Goal: Use online tool/utility: Use online tool/utility

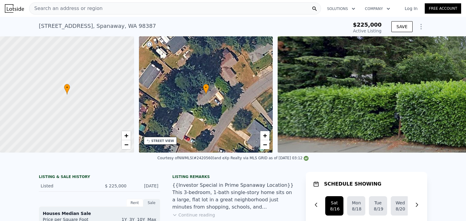
click at [73, 9] on span "Search an address or region" at bounding box center [65, 8] width 73 height 7
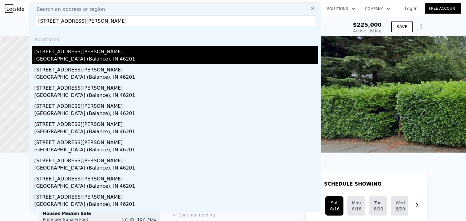
type input "[STREET_ADDRESS][PERSON_NAME]"
click at [72, 57] on div "[GEOGRAPHIC_DATA] (Balance), IN 46201" at bounding box center [176, 60] width 284 height 8
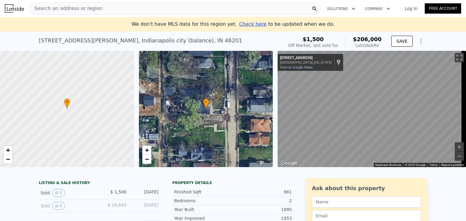
click at [466, 146] on div "Search an address or region Solutions Company Open main menu Log In Free Accoun…" at bounding box center [233, 110] width 466 height 221
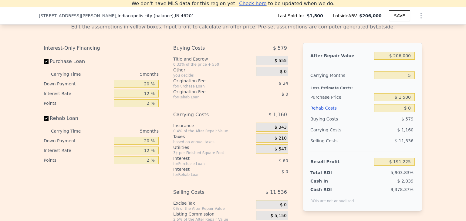
scroll to position [889, 0]
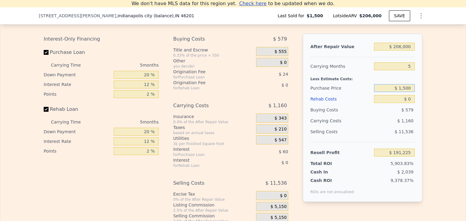
click at [402, 92] on input "$ 1,500" at bounding box center [394, 88] width 41 height 8
type input "$ 60,000"
click at [416, 124] on div "After Repair Value $ 206,000 Carrying Months 5 Less Estimate Costs: Purchase Pr…" at bounding box center [363, 118] width 120 height 169
type input "$ 129,254"
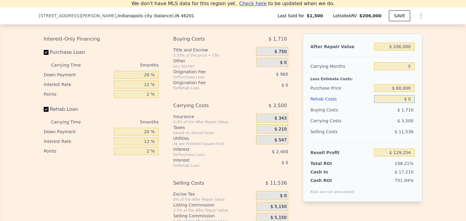
click at [407, 103] on input "$ 0" at bounding box center [394, 99] width 41 height 8
type input "$ 7"
type input "$ 129,247"
type input "$ 70"
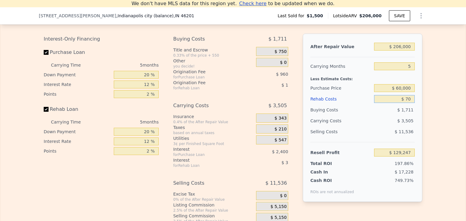
type input "$ 129,178"
type input "$ 70,000"
type input "$ 55,334"
click at [417, 120] on div "After Repair Value $ 206,000 Carrying Months 5 Less Estimate Costs: Purchase Pr…" at bounding box center [363, 118] width 120 height 169
type input "$ 0"
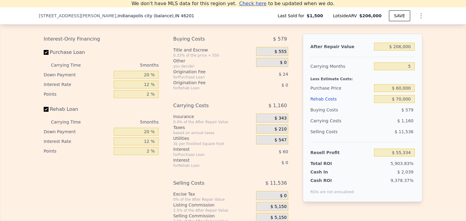
type input "$ 191,225"
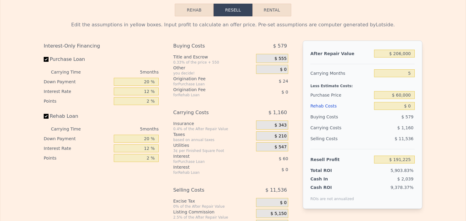
scroll to position [0, 0]
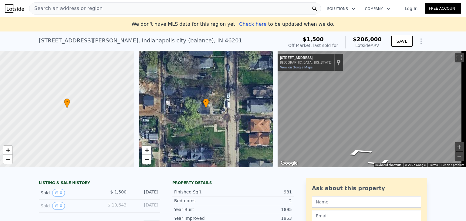
click at [49, 3] on div "Search an address or region" at bounding box center [65, 9] width 73 height 12
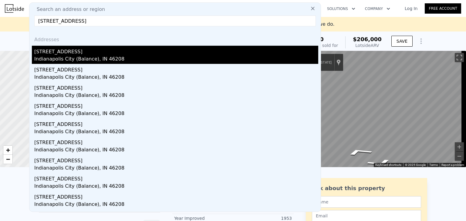
type input "[STREET_ADDRESS]"
click at [58, 53] on div "[STREET_ADDRESS]" at bounding box center [176, 51] width 284 height 10
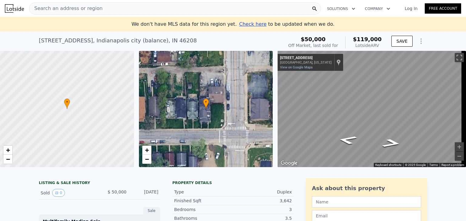
click at [57, 12] on div "Search an address or region" at bounding box center [65, 9] width 73 height 12
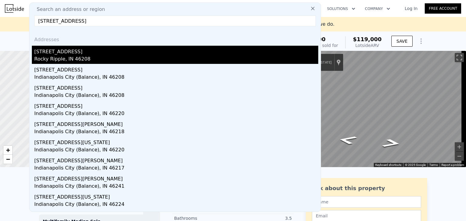
type input "[STREET_ADDRESS]"
click at [52, 53] on div "[STREET_ADDRESS]" at bounding box center [176, 51] width 284 height 10
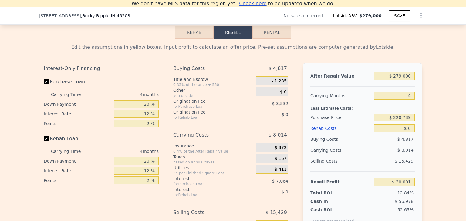
scroll to position [855, 0]
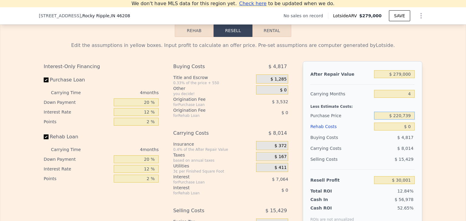
click at [408, 118] on input "$ 220,739" at bounding box center [394, 116] width 41 height 8
type input "$ 90,000"
type input "$ 167,451"
type input "$ 7"
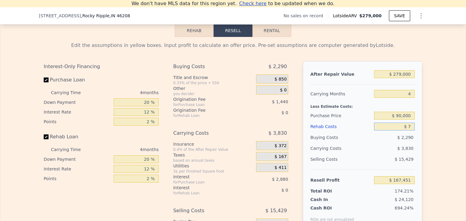
type input "$ 167,444"
type input "$ 70"
type input "$ 167,376"
type input "$ 700"
type input "$ 166,716"
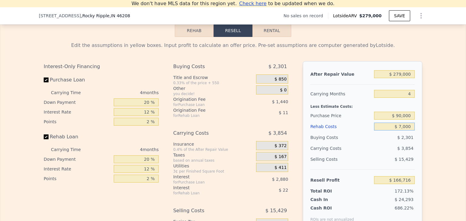
type input "$ 70,000"
type input "$ 94,091"
click at [417, 145] on div "After Repair Value $ 279,000 Carrying Months 4 Less Estimate Costs: Purchase Pr…" at bounding box center [363, 145] width 120 height 169
type input "$ 0"
type input "$ 30,001"
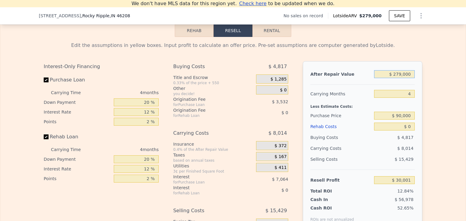
click at [400, 78] on input "$ 279,000" at bounding box center [394, 74] width 41 height 8
type input "$ 27,000"
type input "-$ 208,224"
type input "$ 2,000"
type input "-$ 231,858"
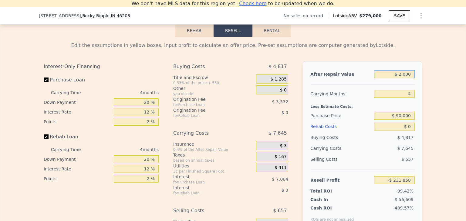
type input "$ 20,000"
type input "-$ 214,842"
type input "$ 200,000"
type input "-$ 44,681"
type input "$ 200,000"
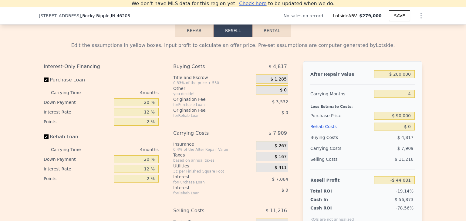
click at [411, 110] on div "Less Estimate Costs:" at bounding box center [362, 104] width 104 height 11
click at [408, 119] on input "$ 90,000" at bounding box center [394, 116] width 41 height 8
type input "$ 92,769"
click at [411, 131] on input "$ 0" at bounding box center [394, 127] width 41 height 8
type input "$ 07"
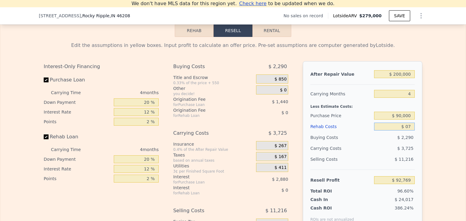
type input "$ 92,762"
type input "$ 070"
type input "$ 92,694"
type input "$ 0700"
type input "$ 92,034"
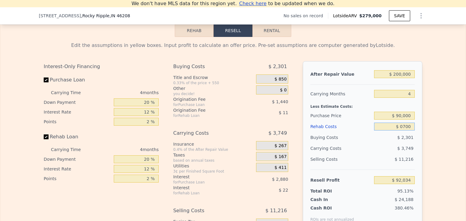
type input "$ 07,000"
type input "$ 85,433"
click at [399, 130] on input "$ 07,000" at bounding box center [394, 127] width 41 height 8
type input "$ 000"
type input "$ 92,769"
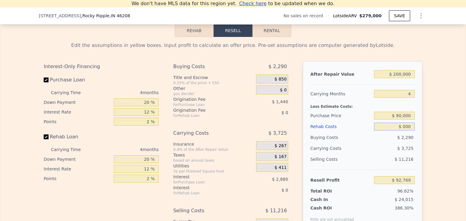
type input "$ 7,000"
type input "$ 85,433"
type input "$ 70,000"
type input "$ 19,409"
type input "$ 70,000"
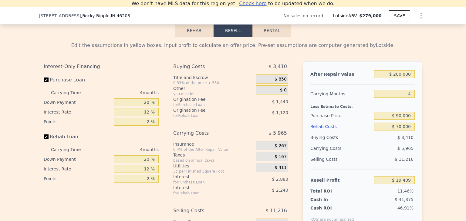
click at [388, 150] on div "$ 5,965" at bounding box center [383, 148] width 64 height 11
click at [399, 120] on input "$ 90,000" at bounding box center [394, 116] width 41 height 8
type input "$ 60,000"
type input "$ 50,949"
drag, startPoint x: 375, startPoint y: 147, endPoint x: 416, endPoint y: 52, distance: 103.9
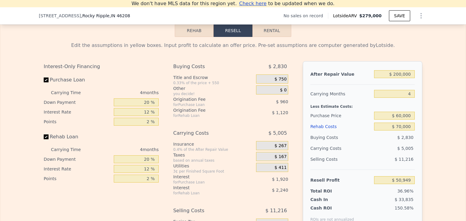
click at [416, 49] on div "Edit the assumptions in yellow boxes. Input profit to calculate an offer price.…" at bounding box center [233, 45] width 379 height 7
type input "$ 279,000"
type input "$ 0"
type input "$ 30,001"
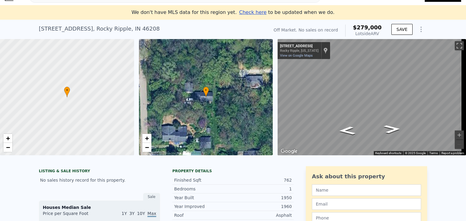
scroll to position [0, 0]
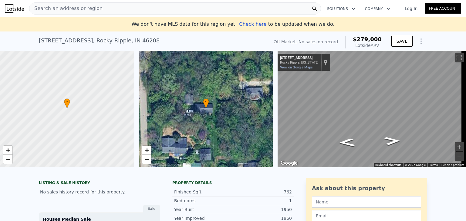
click at [73, 8] on span "Search an address or region" at bounding box center [65, 8] width 73 height 7
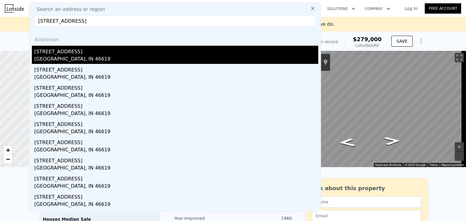
type input "[STREET_ADDRESS]"
click at [55, 52] on div "[STREET_ADDRESS]" at bounding box center [176, 51] width 284 height 10
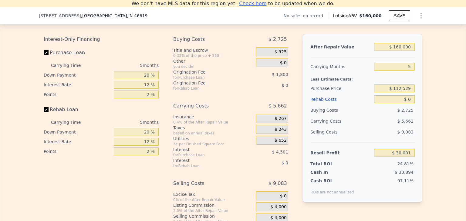
scroll to position [887, 0]
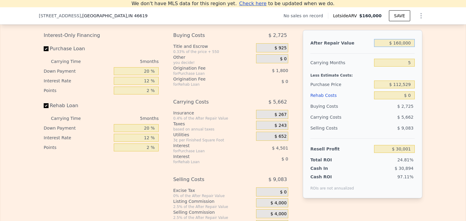
click at [405, 47] on input "$ 160,000" at bounding box center [394, 43] width 41 height 8
type input "$ 1"
type input "-$ 121,198"
type input "$ 17"
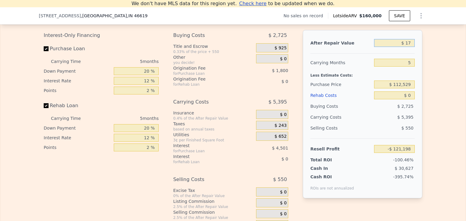
type input "-$ 121,182"
type input "$ 175"
type input "-$ 121,033"
type input "$ 1,750"
type input "-$ 119,546"
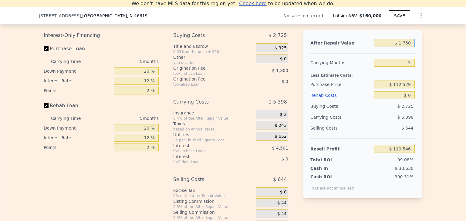
type input "$ 17,500"
type input "-$ 104,662"
type input "$ 175,000"
type input "$ 44,176"
type input "$ 175,000"
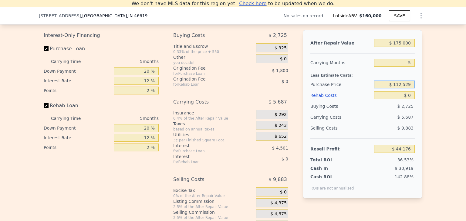
click at [402, 89] on input "$ 112,529" at bounding box center [394, 85] width 41 height 8
type input "$ 80,000"
click at [412, 112] on div "$ 2,725" at bounding box center [394, 106] width 41 height 11
type input "$ 78,634"
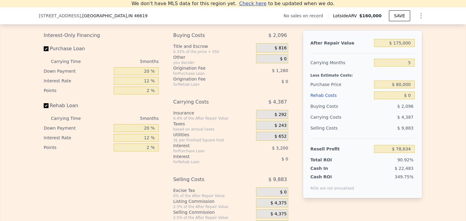
type input "$ 160,000"
type input "$ 30,001"
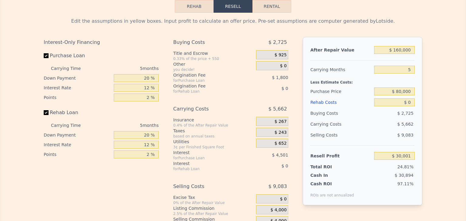
scroll to position [0, 0]
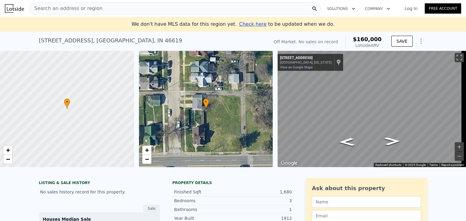
click at [109, 5] on div "Search an address or region" at bounding box center [175, 8] width 292 height 12
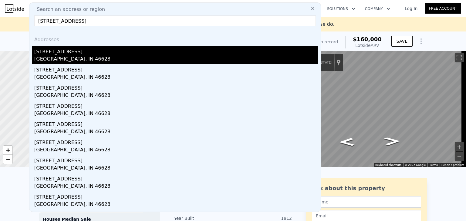
type input "[STREET_ADDRESS]"
click at [71, 58] on div "[GEOGRAPHIC_DATA], IN 46628" at bounding box center [176, 60] width 284 height 8
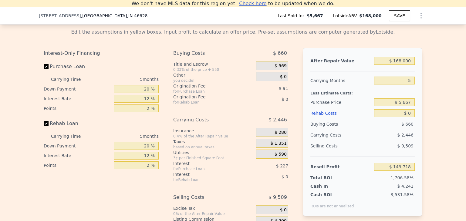
scroll to position [866, 0]
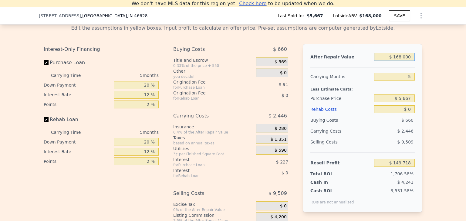
click at [398, 61] on input "$ 168,000" at bounding box center [394, 57] width 41 height 8
type input "$ 8"
type input "-$ 9,035"
type input "$ 80"
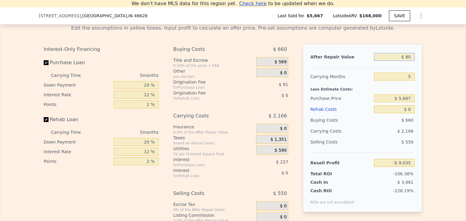
type input "-$ 8,967"
type input "$ 800"
type input "-$ 8,287"
type input "$ 8,000"
type input "-$ 1,483"
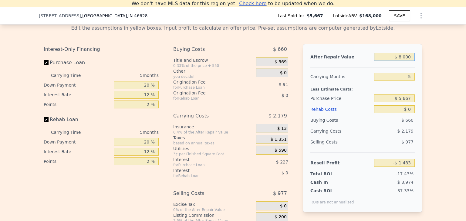
type input "$ 80,000"
type input "$ 66,558"
type input "$ 80,000"
click at [409, 103] on input "$ 5,667" at bounding box center [394, 99] width 41 height 8
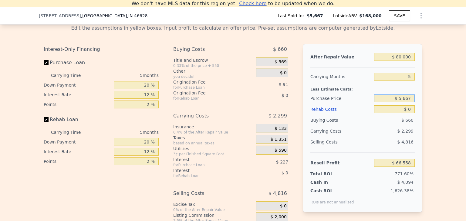
click at [409, 103] on input "$ 5,667" at bounding box center [394, 99] width 41 height 8
type input "$ 80,000"
click at [406, 61] on input "$ 80,000" at bounding box center [394, 57] width 41 height 8
type input "-$ 12,186"
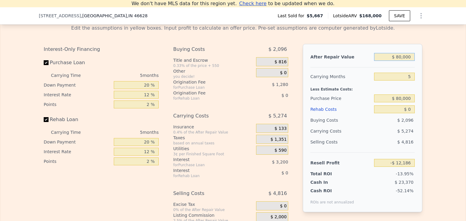
click at [406, 61] on input "$ 80,000" at bounding box center [394, 57] width 41 height 8
type input "$ 1"
type input "-$ 87,786"
type input "$ 15"
type input "-$ 87,772"
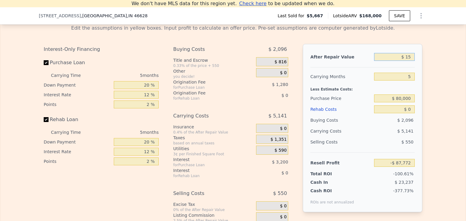
type input "$ 150"
type input "-$ 87,645"
type input "$ 15,000"
type input "-$ 73,612"
type input "$ 150,000"
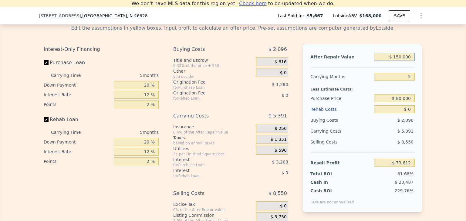
type input "$ 53,963"
type input "$ 150,000"
click at [417, 86] on div "After Repair Value $ 150,000 Carrying Months 5 Less Estimate Costs: Purchase Pr…" at bounding box center [363, 128] width 120 height 169
click at [411, 103] on input "$ 80,000" at bounding box center [394, 99] width 41 height 8
type input "$ 5"
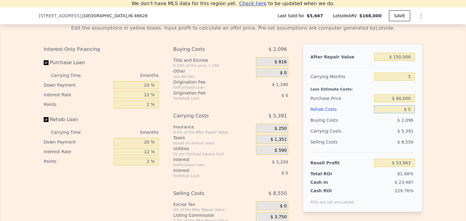
type input "$ 53,958"
type input "$ 50"
type input "$ 53,912"
type input "$ 500"
type input "$ 53,435"
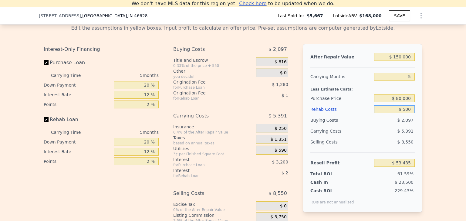
type input "$ 5,000"
type input "$ 48,683"
type input "$ 50,000"
type input "$ 1,163"
type input "$ 50,000"
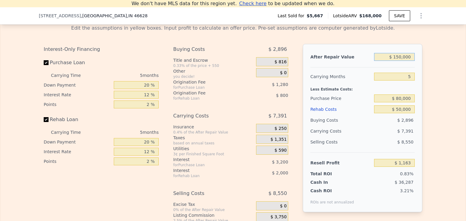
click at [401, 61] on input "$ 150,000" at bounding box center [394, 57] width 41 height 8
type input "$ 15,000"
type input "-$ 126,412"
type input "$ 1,000"
type input "-$ 139,642"
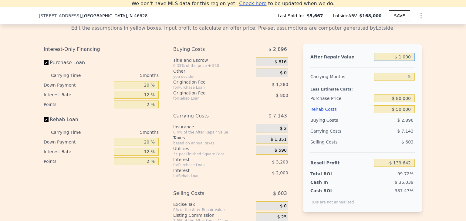
type input "$ 17,000"
type input "-$ 124,522"
type input "$ 175,000"
type input "$ 24,788"
click at [409, 93] on div "Less Estimate Costs:" at bounding box center [362, 87] width 104 height 11
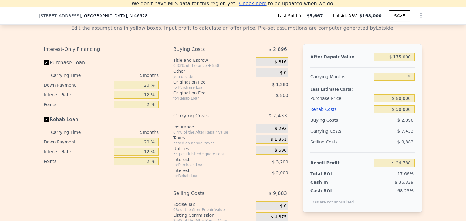
type input "$ 168,000"
type input "$ 0"
type input "$ 149,718"
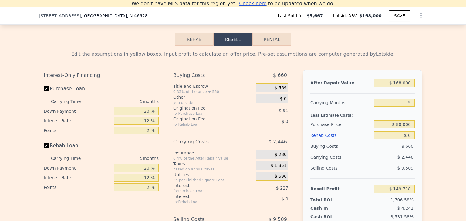
scroll to position [844, 0]
